Goal: Book appointment/travel/reservation

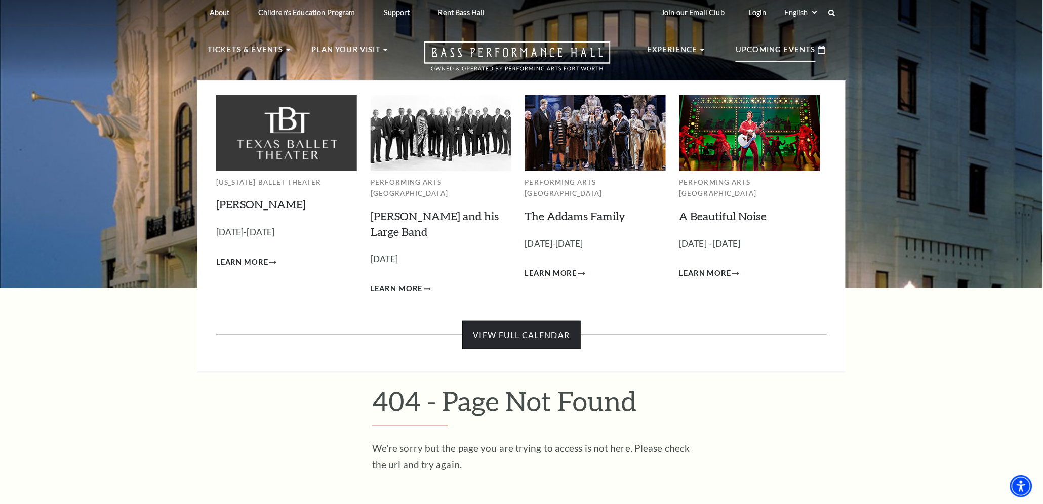
click at [515, 321] on link "View Full Calendar" at bounding box center [521, 335] width 118 height 28
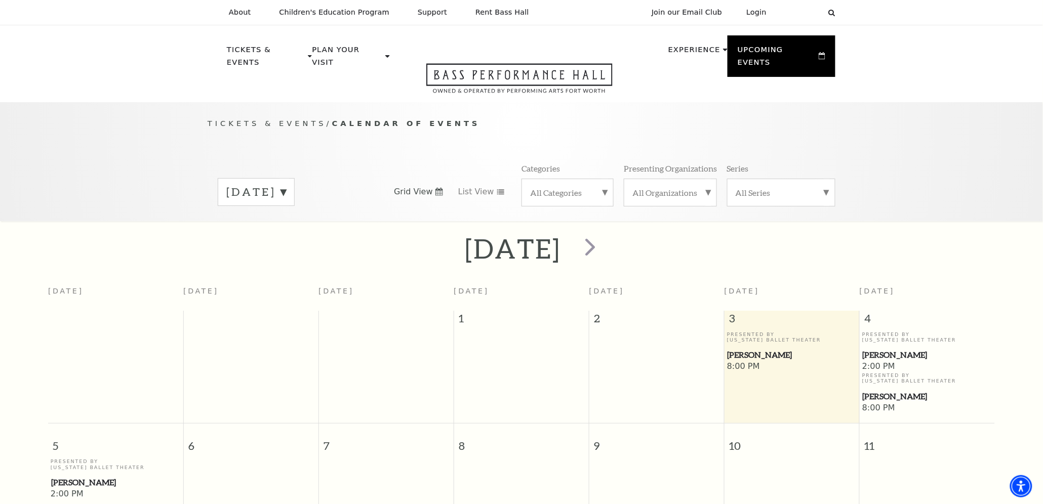
scroll to position [89, 0]
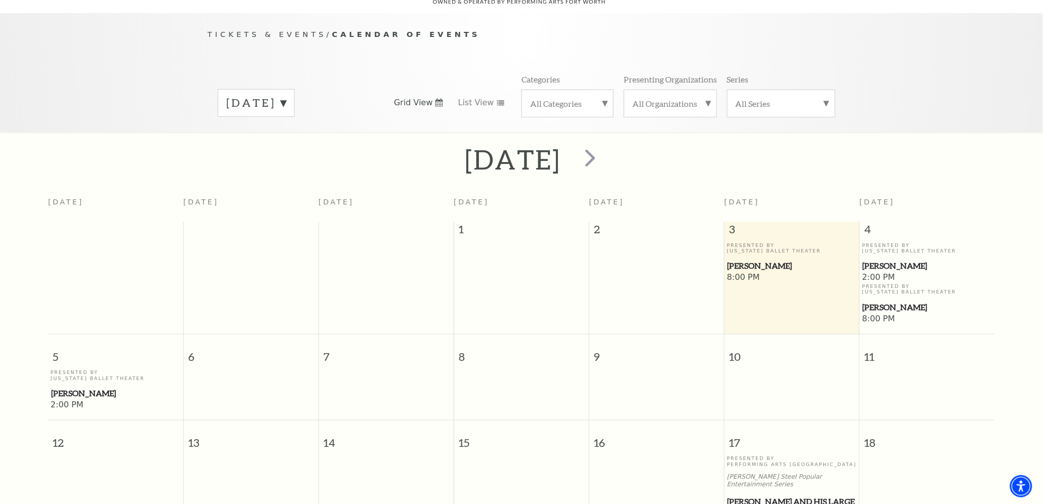
click at [286, 95] on label "October 2025" at bounding box center [256, 103] width 60 height 16
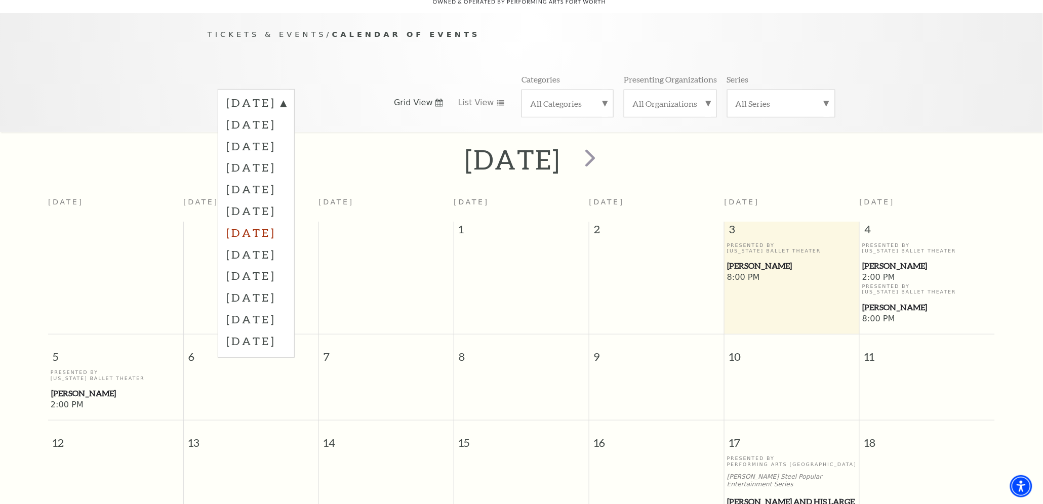
click at [257, 222] on label "April 2026" at bounding box center [256, 233] width 60 height 22
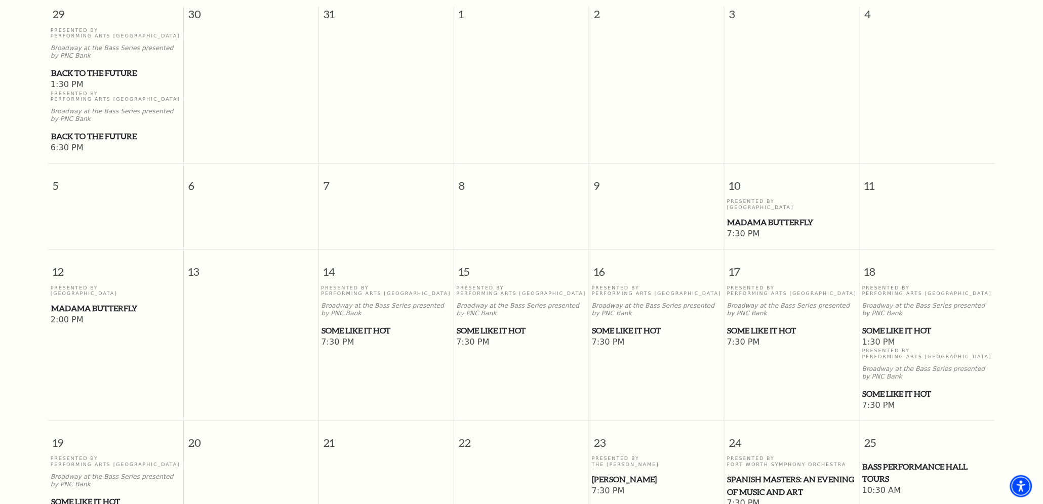
scroll to position [335, 0]
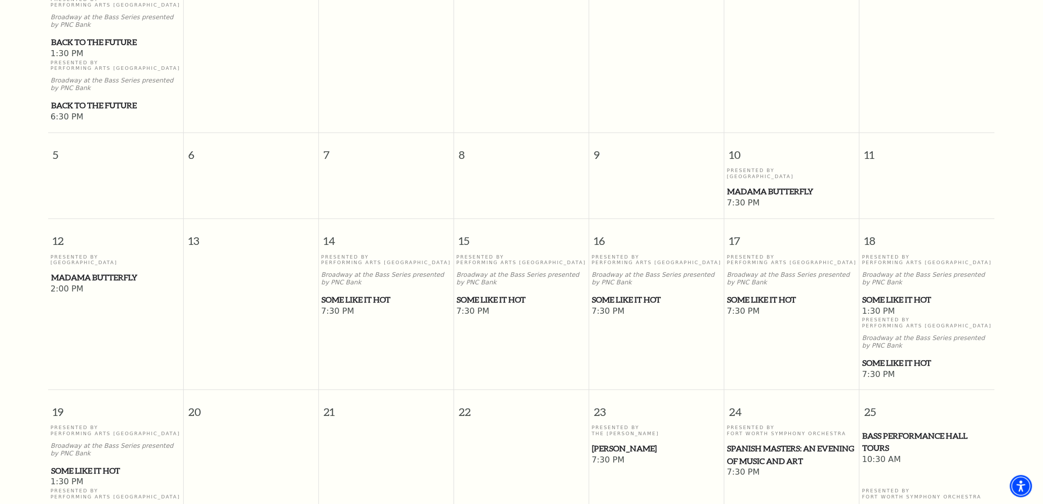
click at [363, 294] on span "Some Like It Hot" at bounding box center [386, 300] width 129 height 13
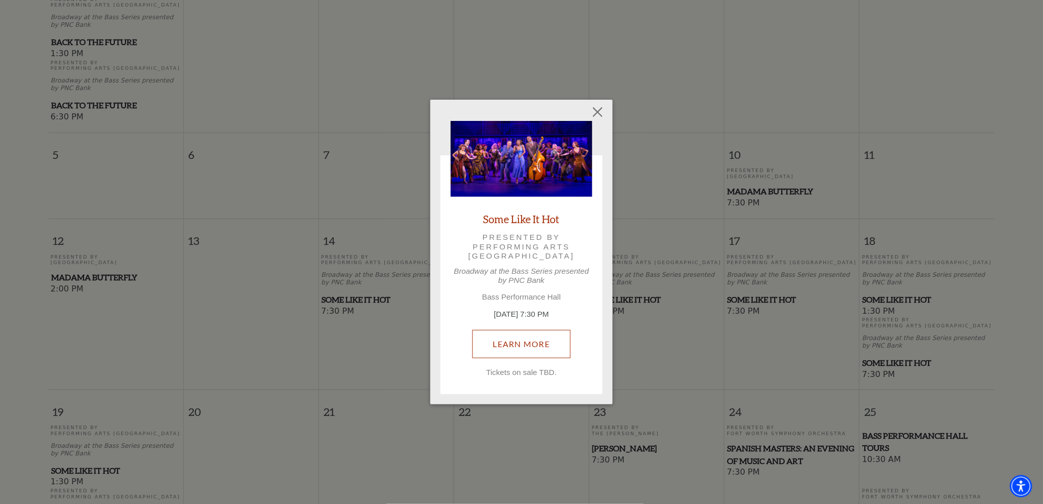
click at [509, 344] on link "Learn More" at bounding box center [521, 344] width 99 height 28
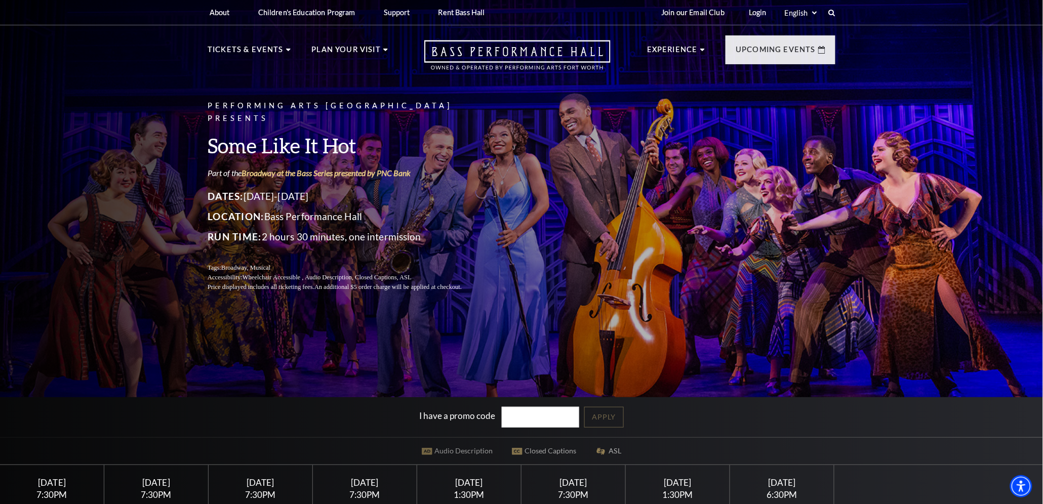
click at [461, 481] on div "Saturday April 18" at bounding box center [469, 483] width 80 height 11
drag, startPoint x: 461, startPoint y: 481, endPoint x: 452, endPoint y: 482, distance: 9.2
click at [452, 482] on div "Saturday April 18" at bounding box center [469, 483] width 80 height 11
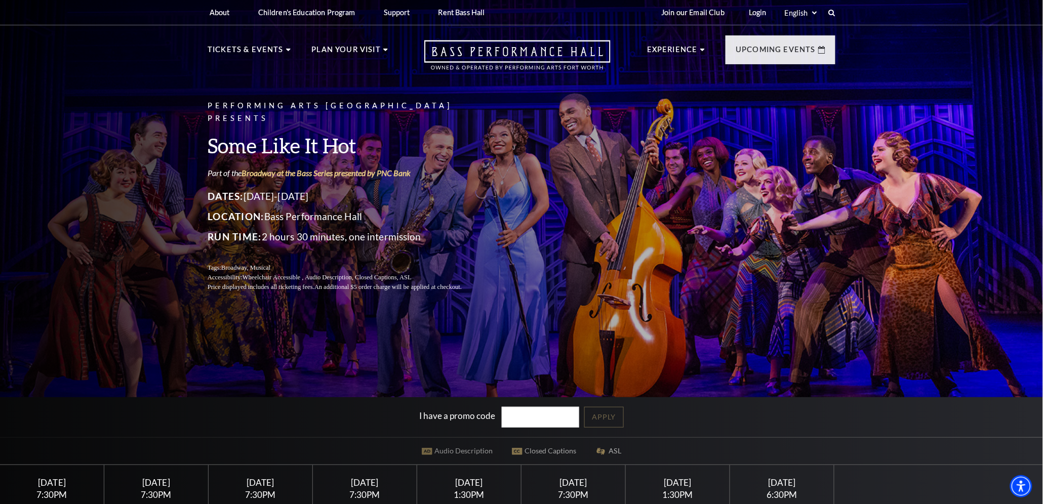
click at [452, 482] on div "Saturday April 18" at bounding box center [469, 483] width 80 height 11
